Goal: Manage account settings

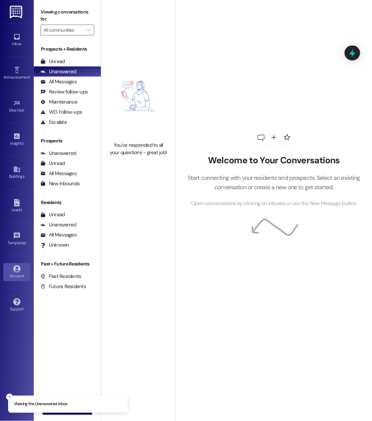
click at [11, 275] on div "Account" at bounding box center [17, 276] width 34 height 7
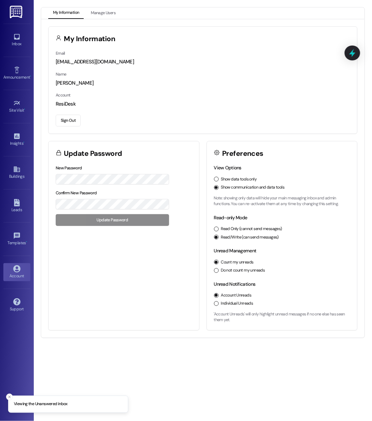
click at [217, 174] on div "View Options Show data tools only Show communication and data tools Note: showi…" at bounding box center [282, 185] width 136 height 42
click at [216, 179] on button "Show data tools only" at bounding box center [216, 179] width 5 height 5
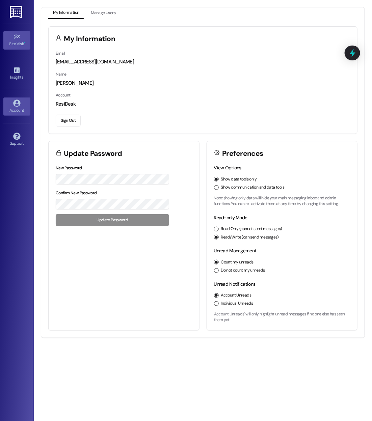
click at [20, 35] on icon at bounding box center [16, 36] width 7 height 7
